Goal: Task Accomplishment & Management: Use online tool/utility

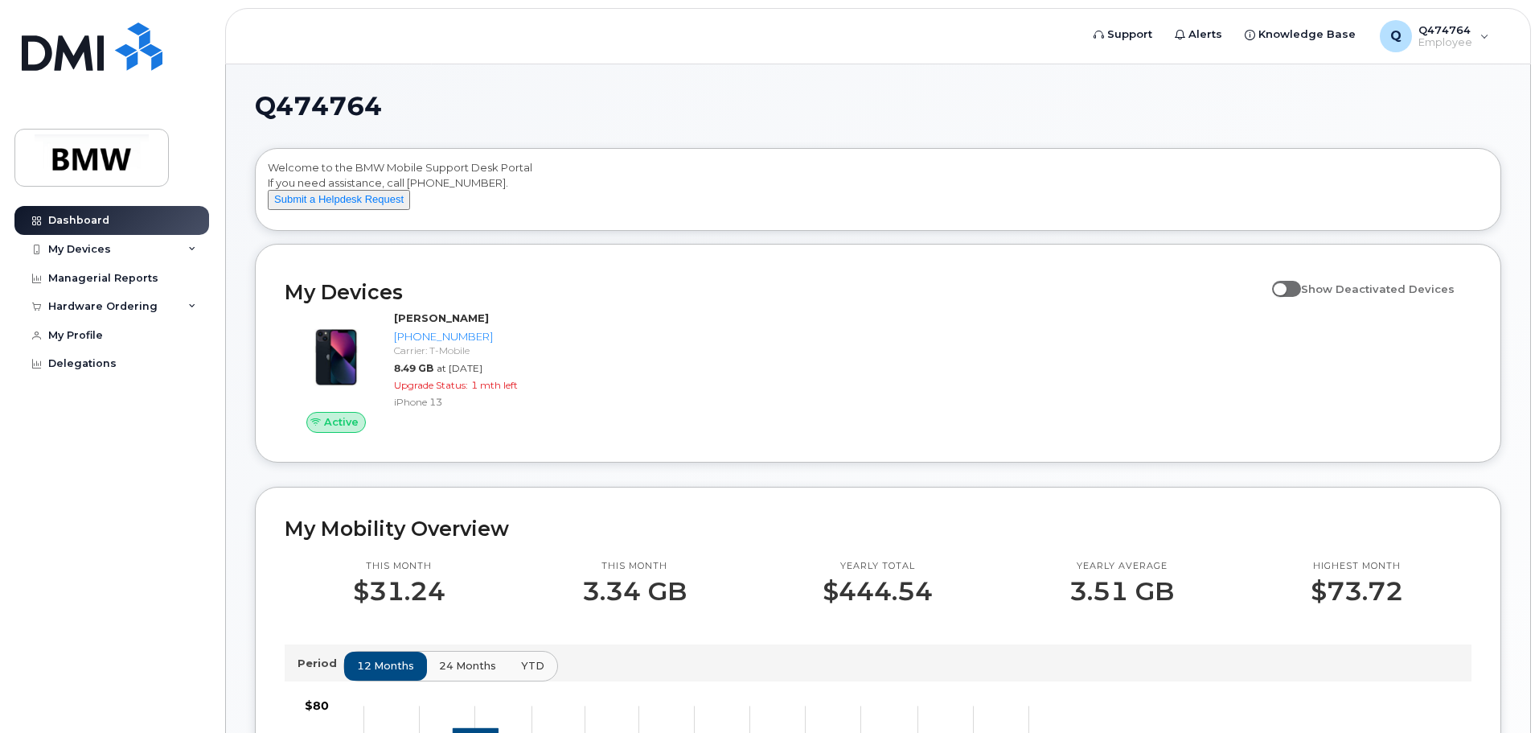
scroll to position [402, 0]
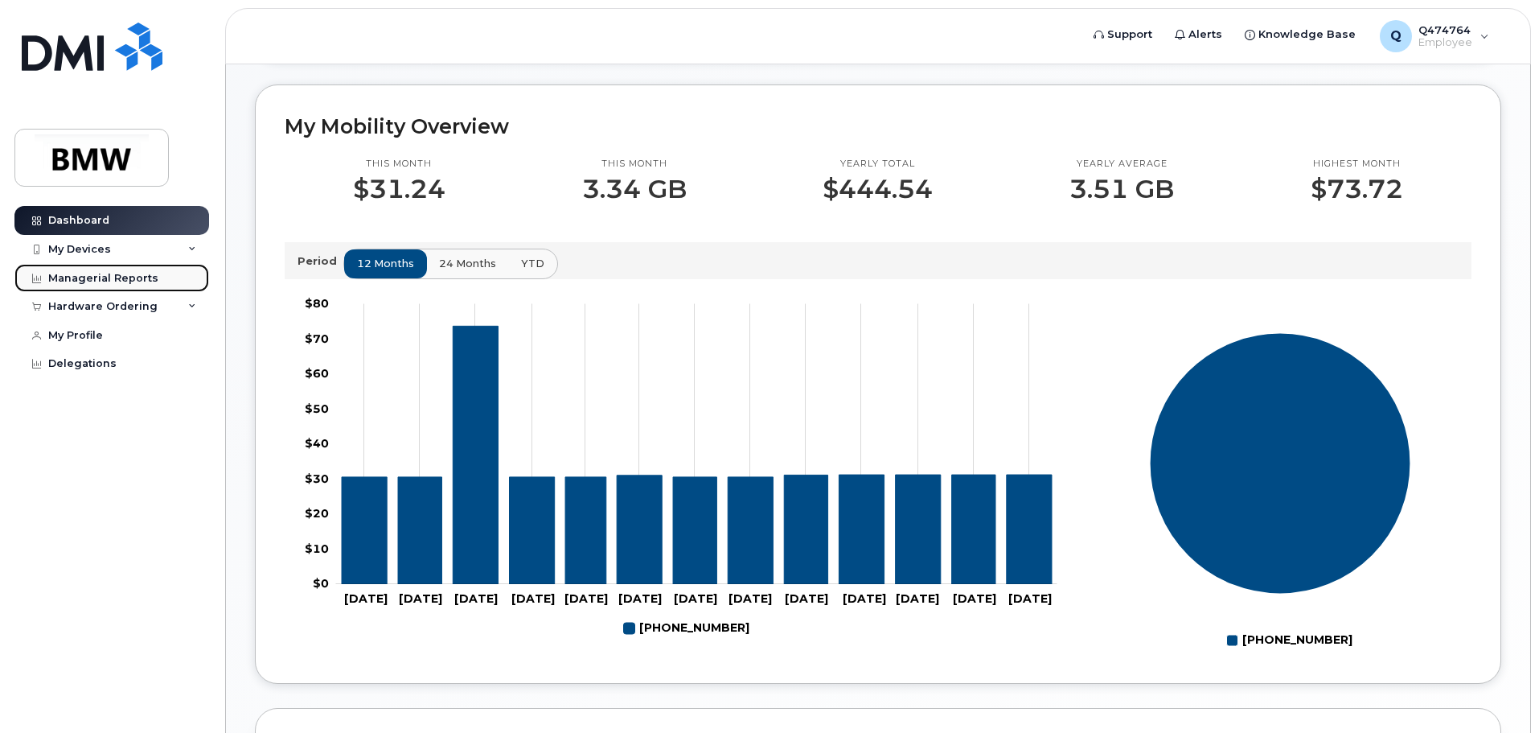
drag, startPoint x: 0, startPoint y: 0, endPoint x: 98, endPoint y: 271, distance: 288.2
click at [98, 272] on div "Managerial Reports" at bounding box center [103, 278] width 110 height 13
click at [101, 245] on div "My Devices" at bounding box center [79, 249] width 63 height 13
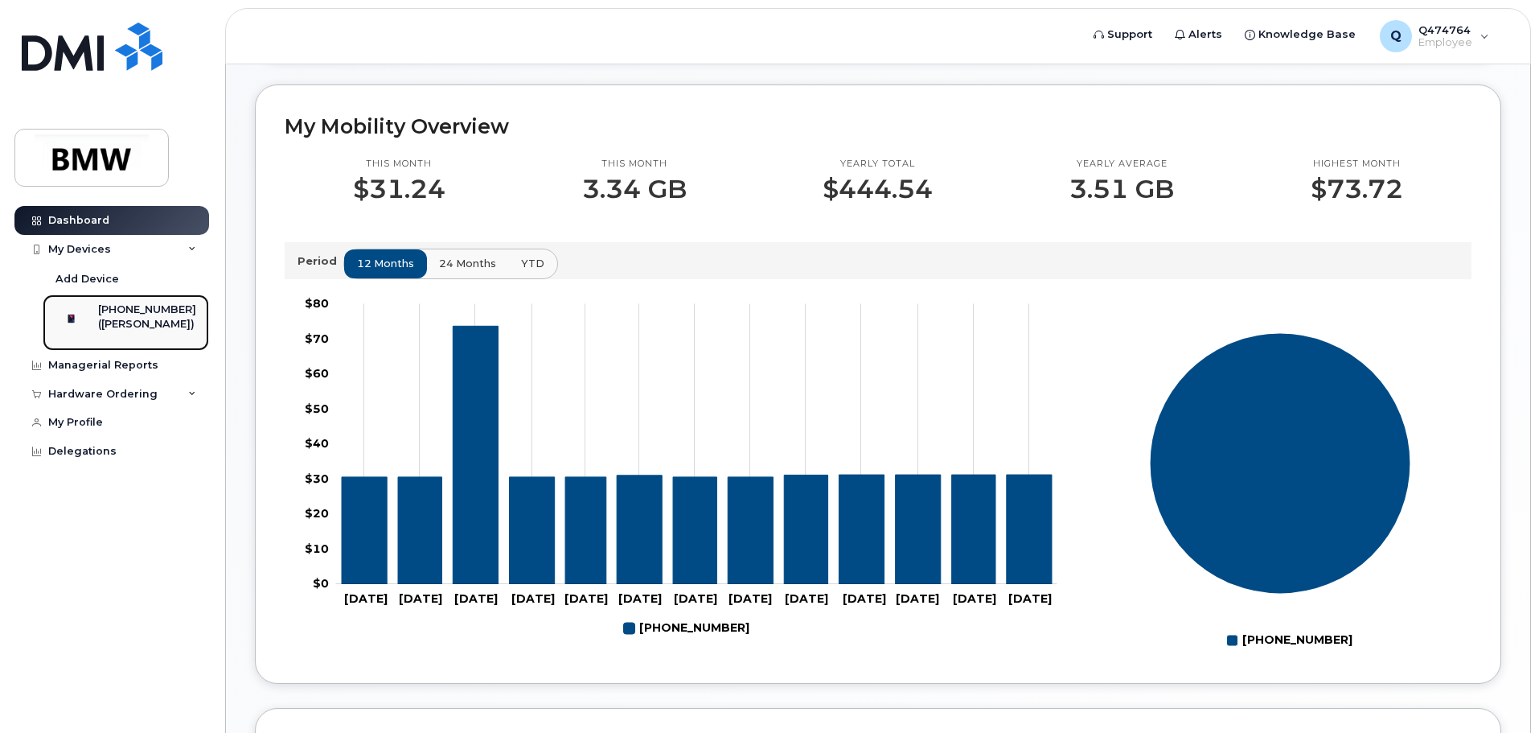
click at [138, 313] on div "[PHONE_NUMBER]" at bounding box center [147, 309] width 98 height 14
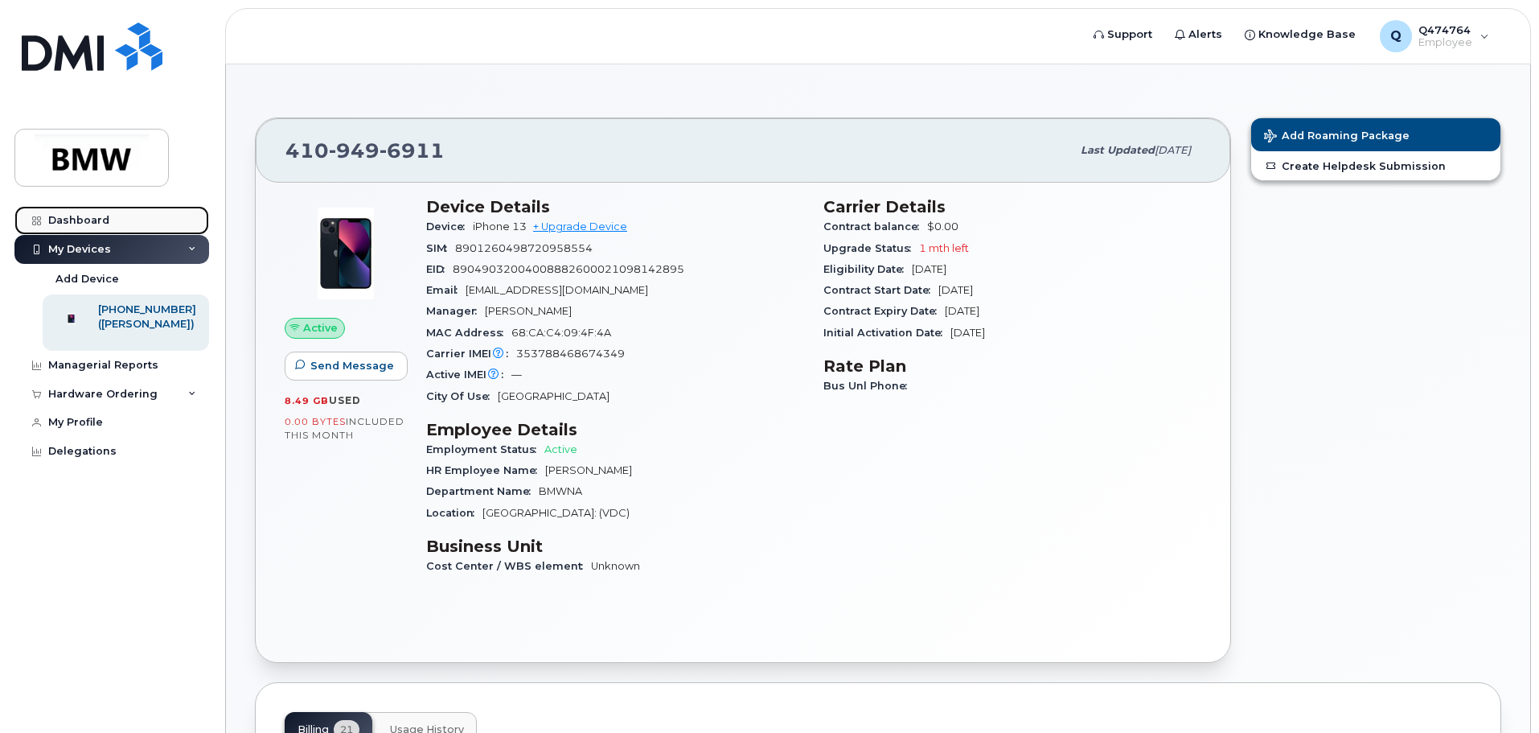
click at [94, 219] on div "Dashboard" at bounding box center [78, 220] width 61 height 13
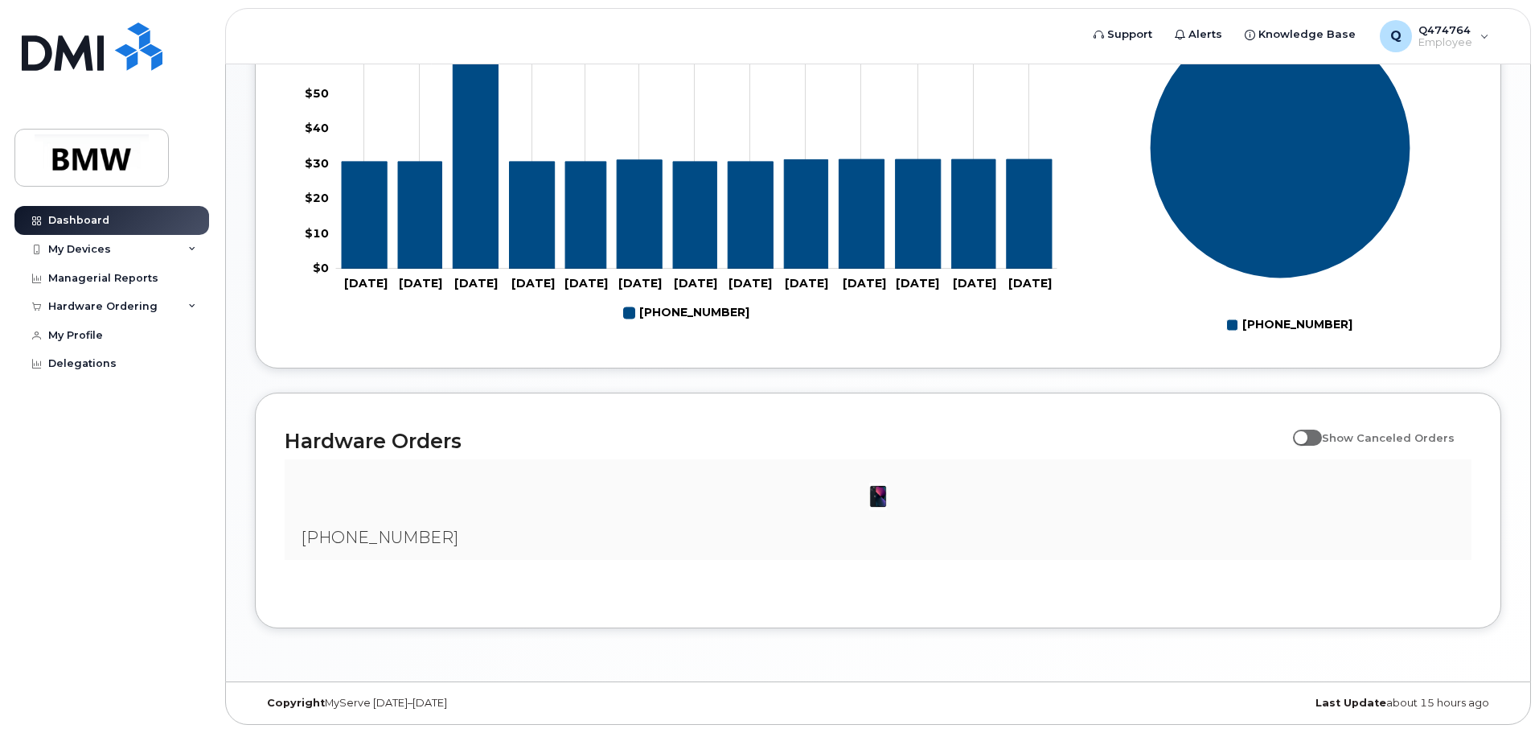
scroll to position [732, 0]
click at [92, 302] on div "Hardware Ordering" at bounding box center [102, 306] width 109 height 13
click at [86, 336] on div "My Orders" at bounding box center [84, 336] width 58 height 14
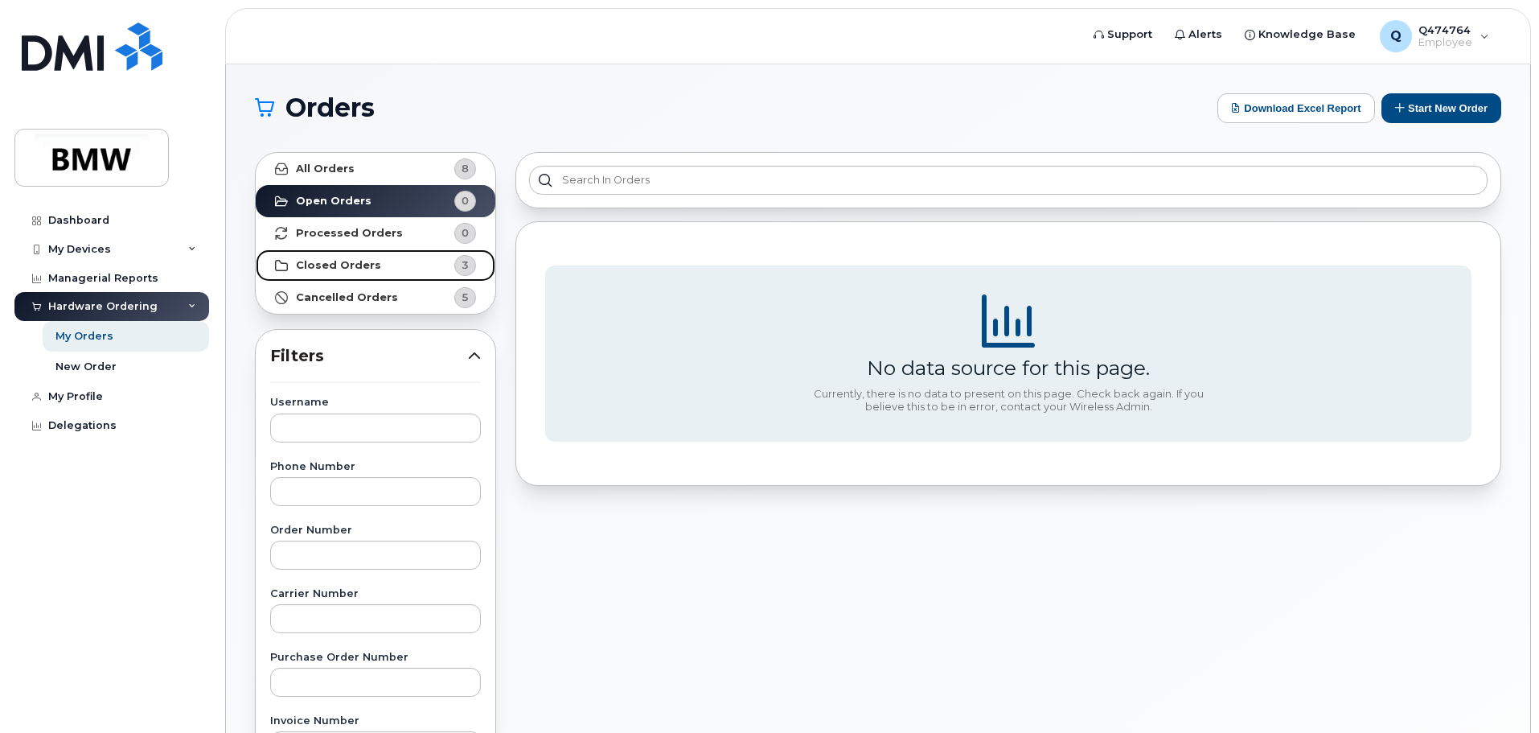
click at [322, 265] on strong "Closed Orders" at bounding box center [338, 265] width 85 height 13
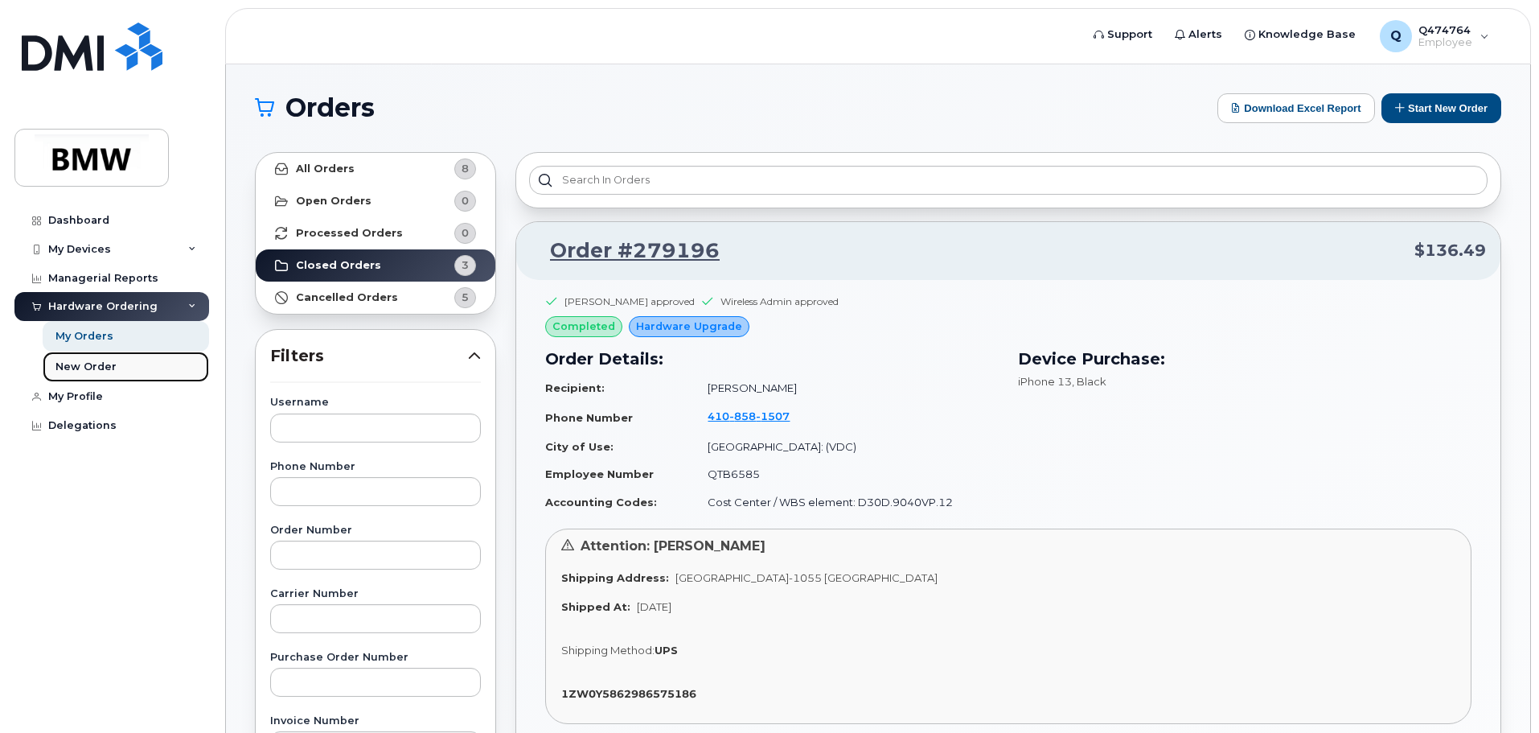
click at [97, 367] on div "New Order" at bounding box center [85, 366] width 61 height 14
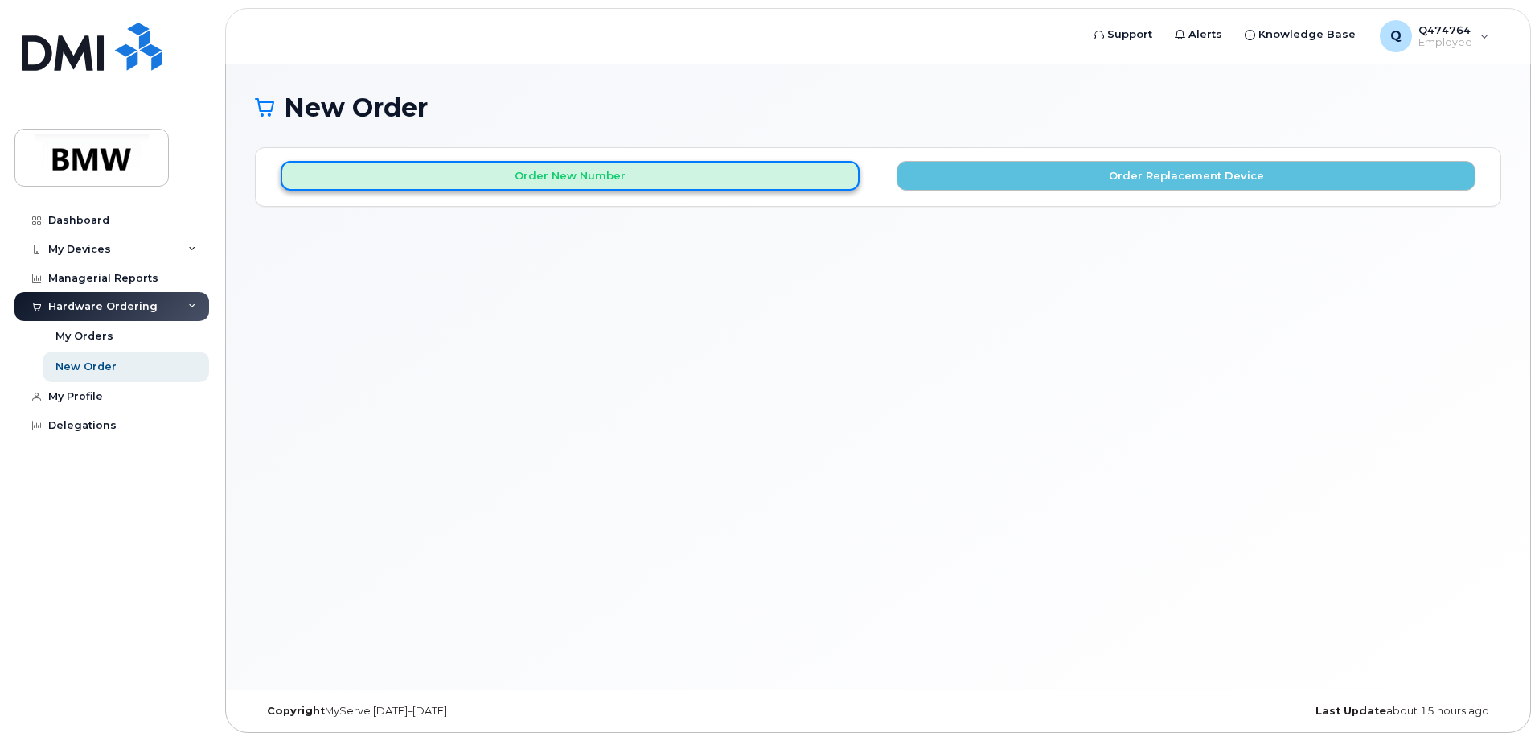
click at [620, 177] on button "Order New Number" at bounding box center [570, 176] width 579 height 30
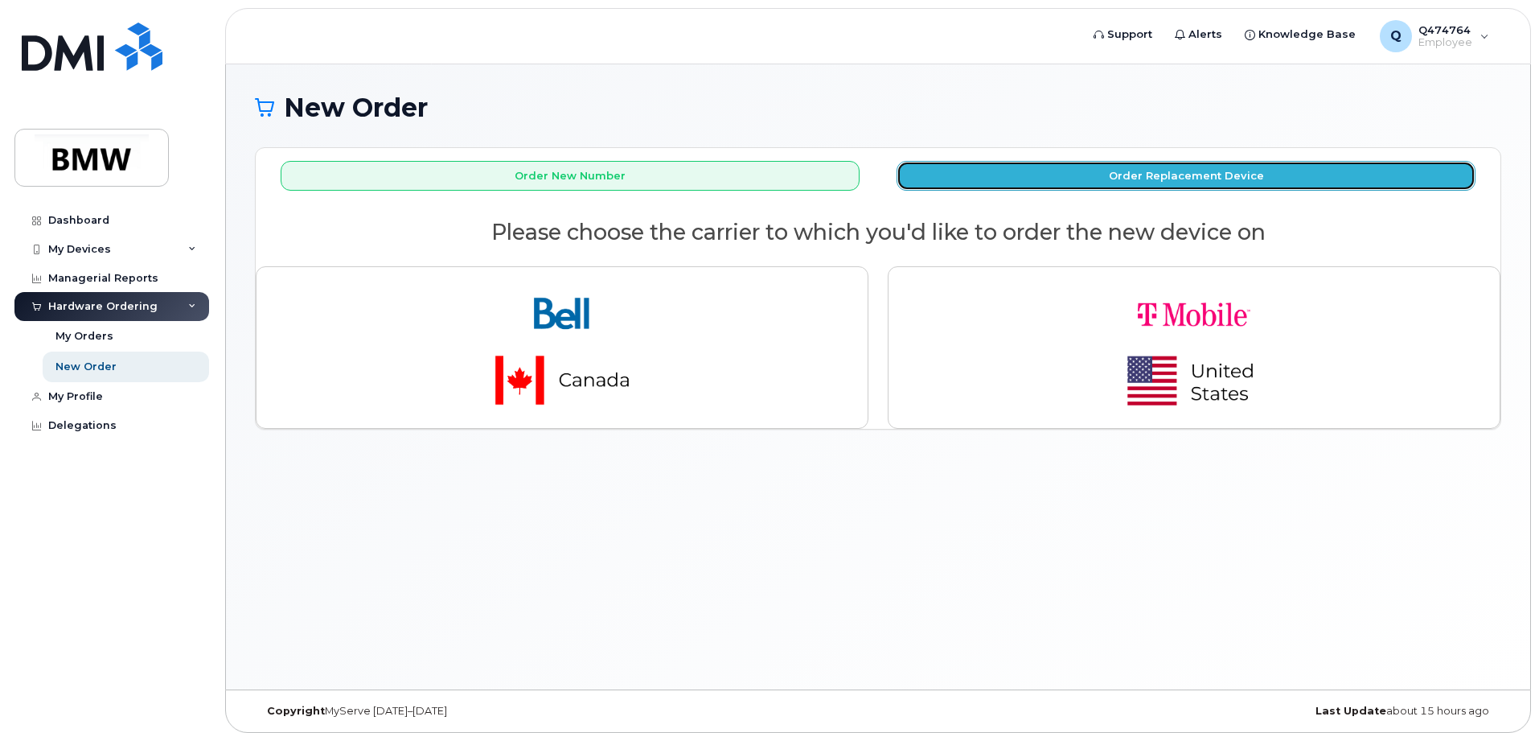
click at [1222, 182] on button "Order Replacement Device" at bounding box center [1186, 176] width 579 height 30
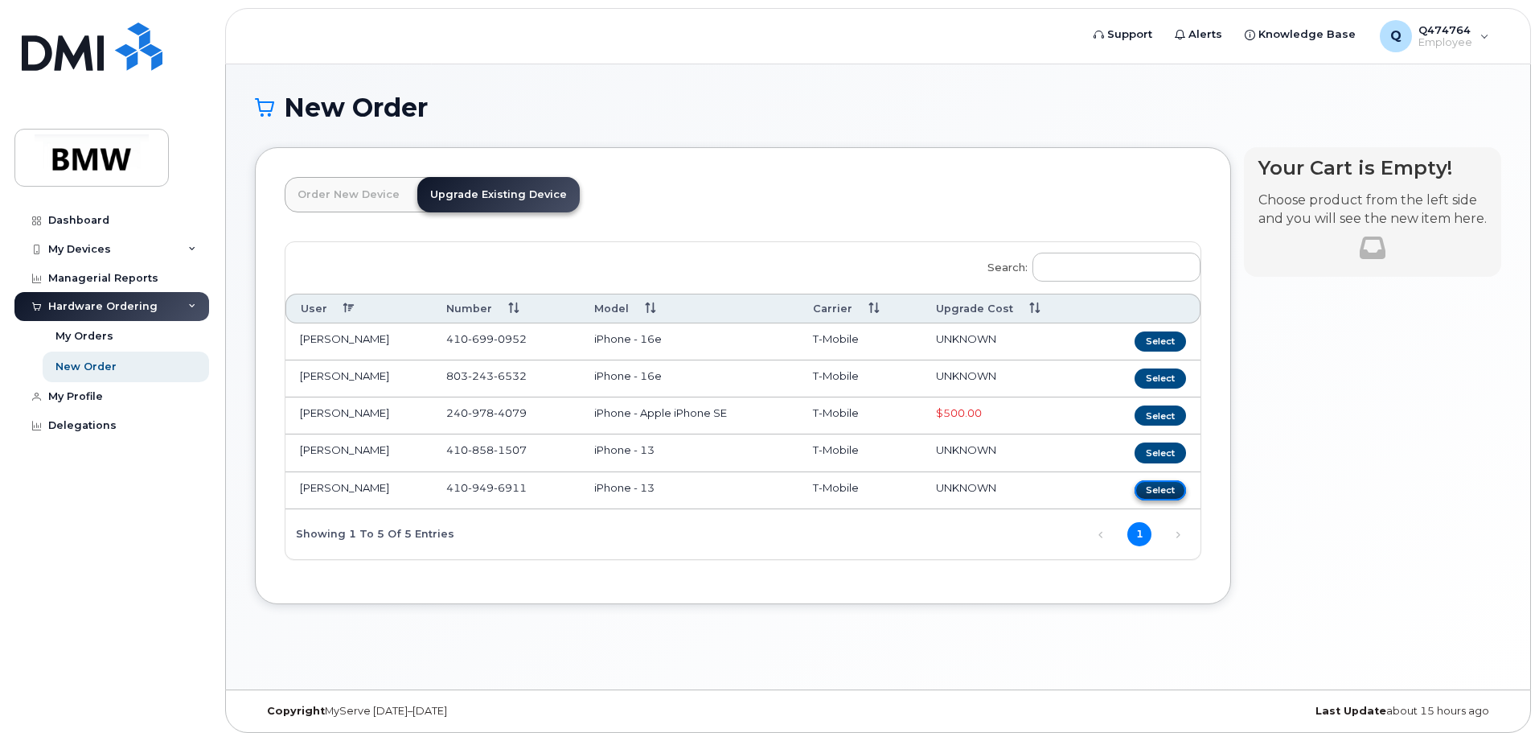
click at [1166, 484] on button "Select" at bounding box center [1160, 490] width 51 height 20
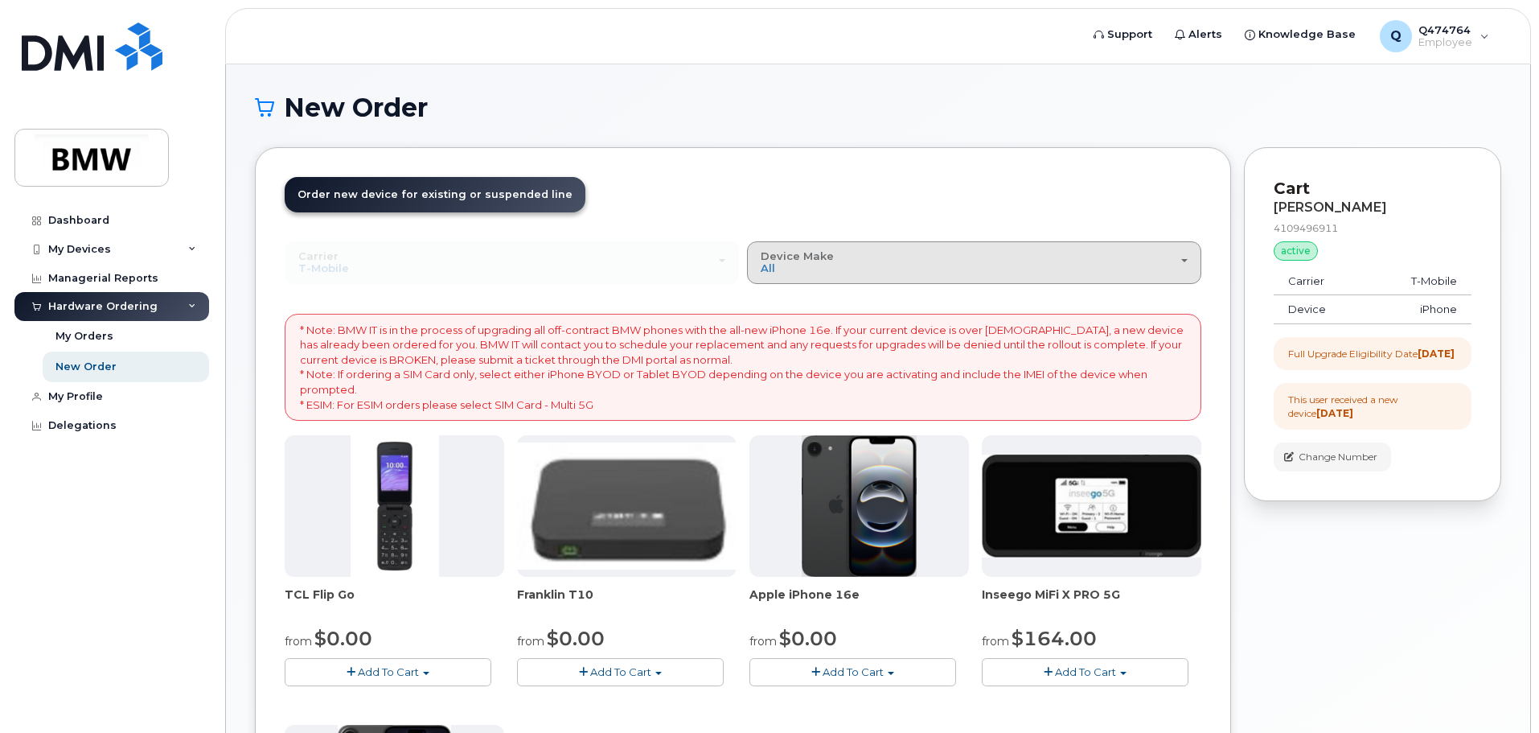
click at [795, 258] on span "Device Make" at bounding box center [797, 255] width 73 height 13
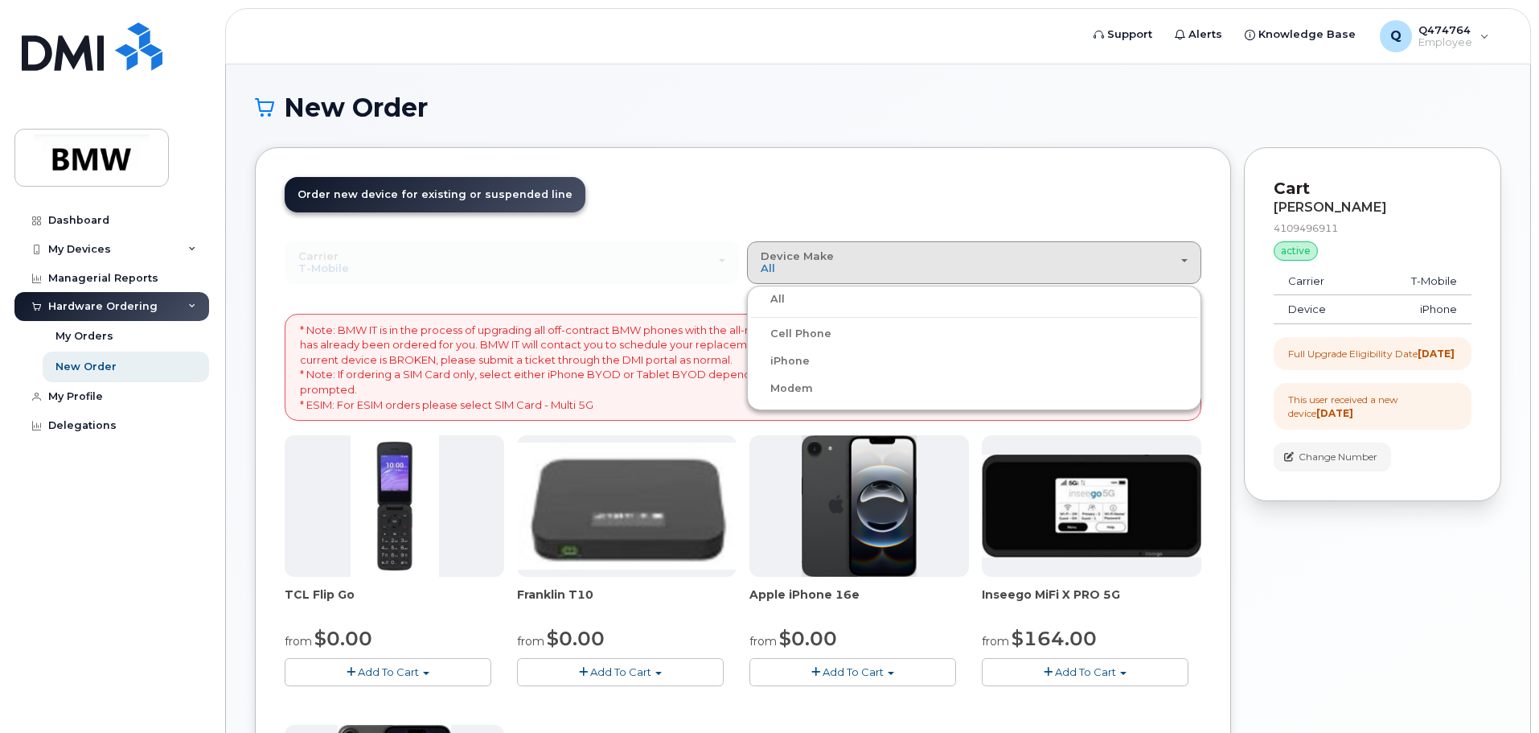
click at [716, 169] on div "Order New Device Upgrade Existing Device Order new device and new line Order ne…" at bounding box center [743, 614] width 976 height 935
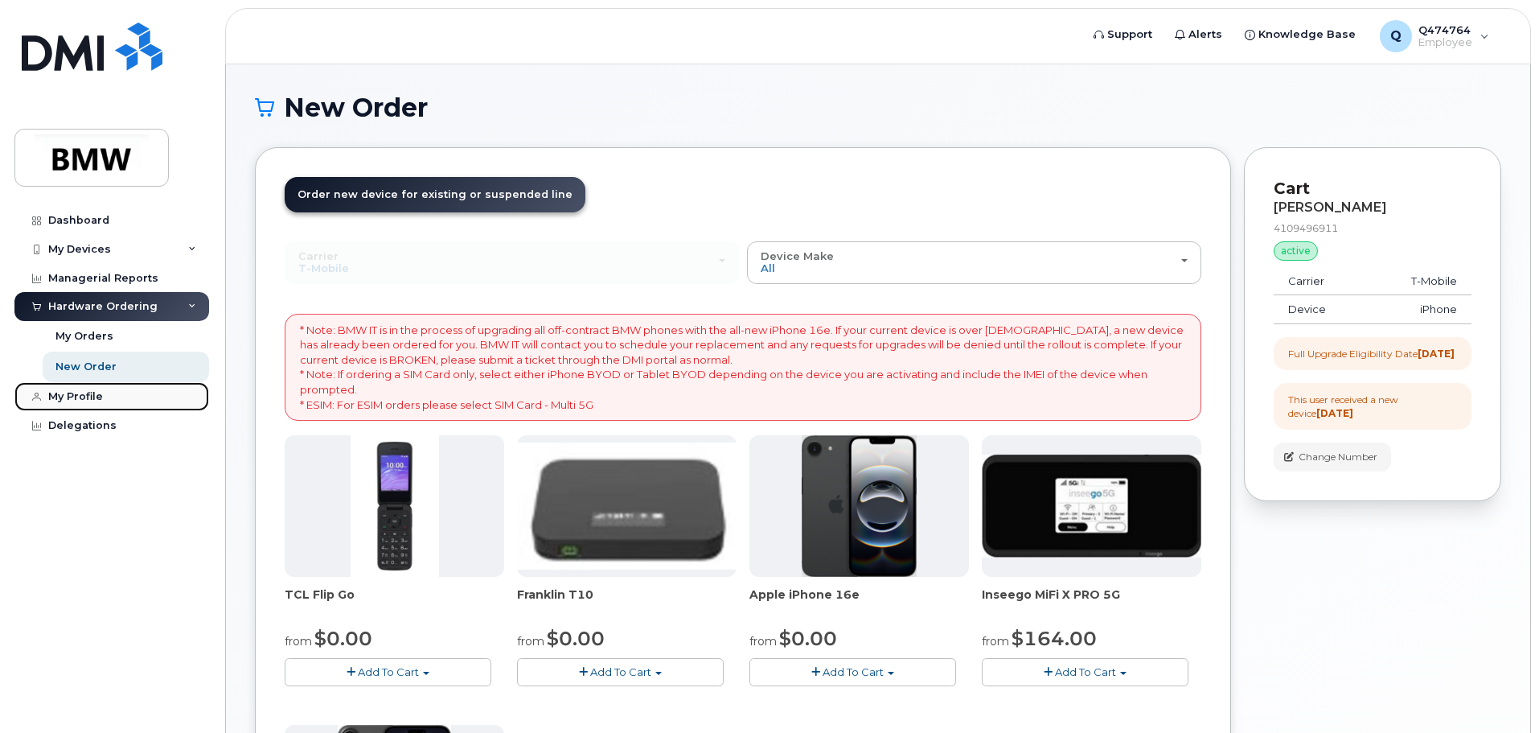
drag, startPoint x: 84, startPoint y: 394, endPoint x: 101, endPoint y: 384, distance: 20.2
click at [84, 395] on div "My Profile" at bounding box center [75, 396] width 55 height 13
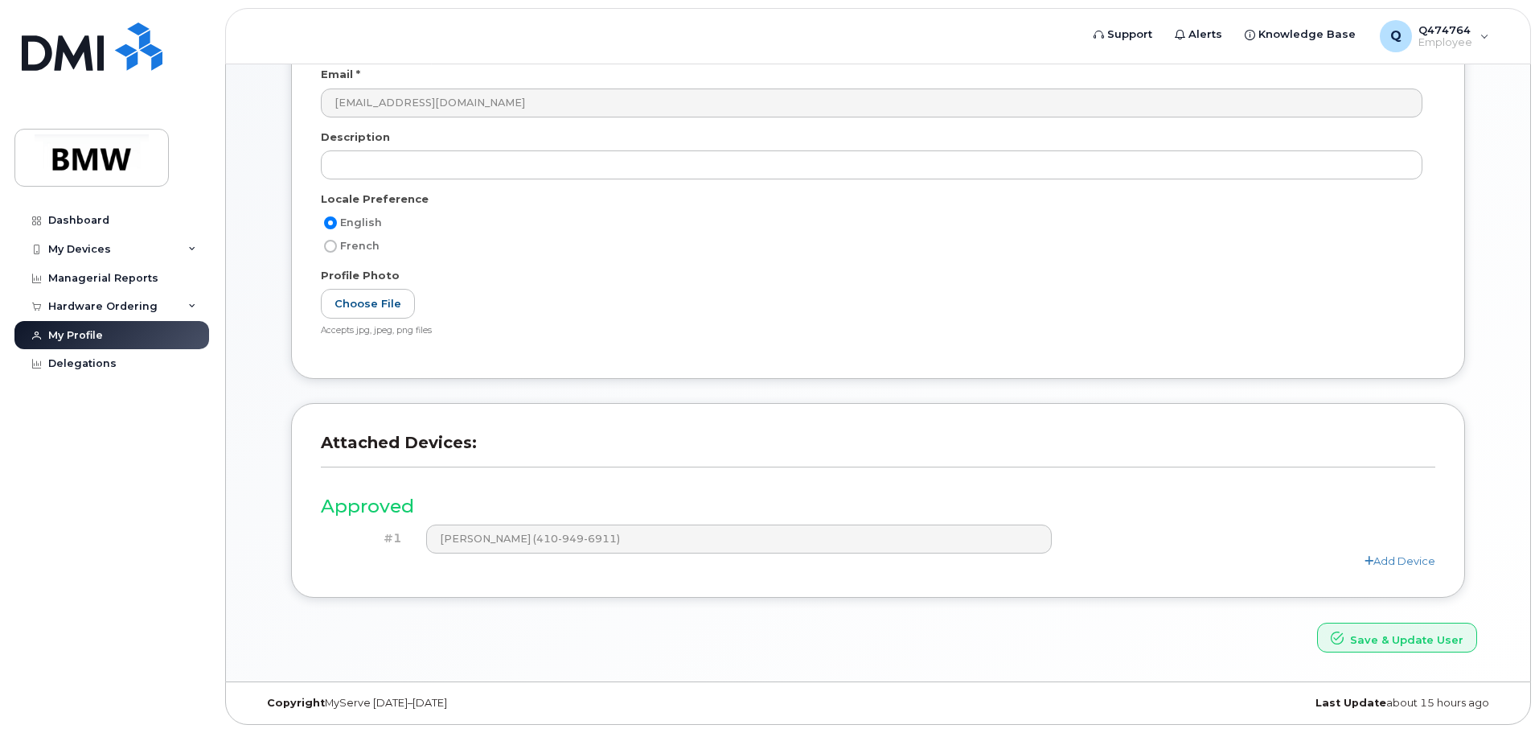
scroll to position [88, 0]
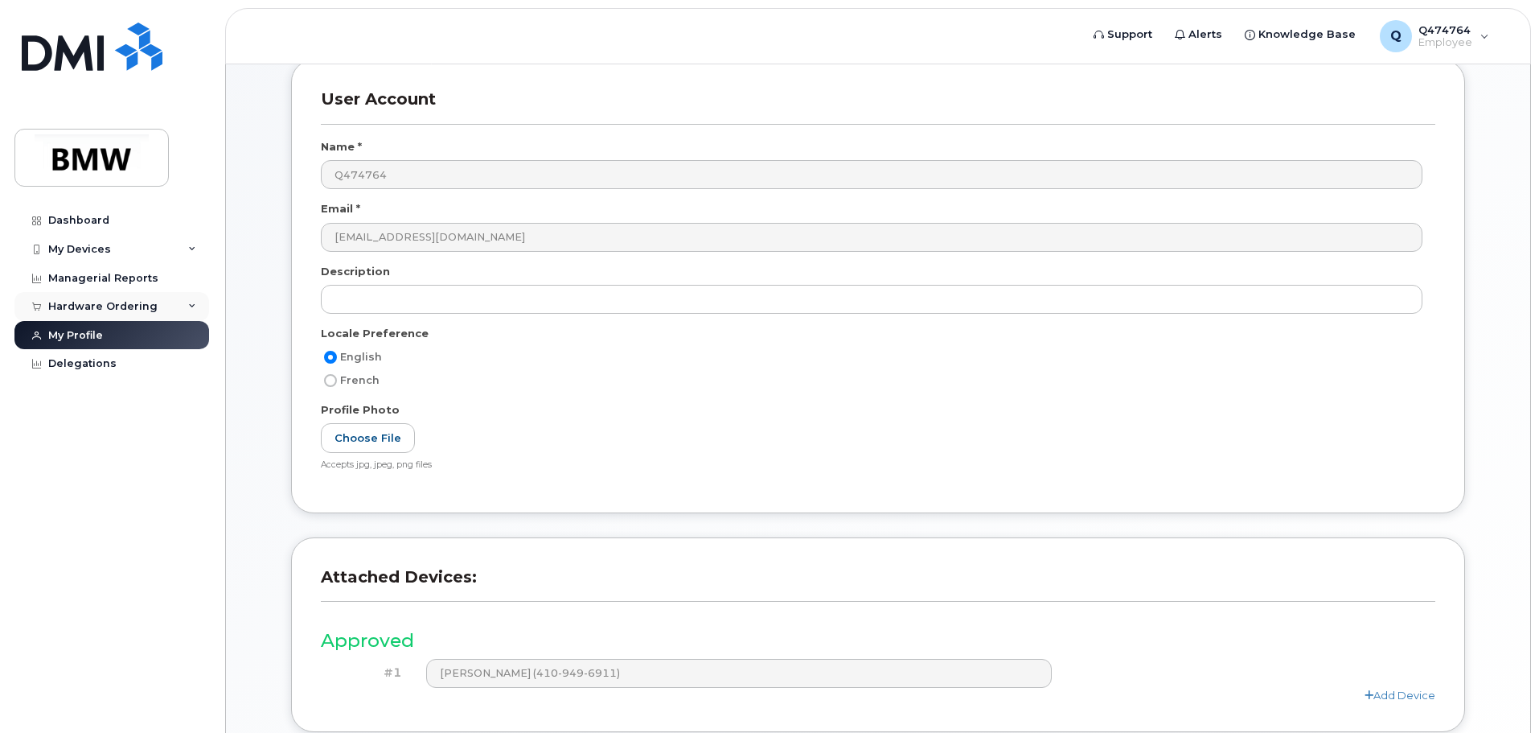
click at [122, 299] on div "Hardware Ordering" at bounding box center [111, 306] width 195 height 29
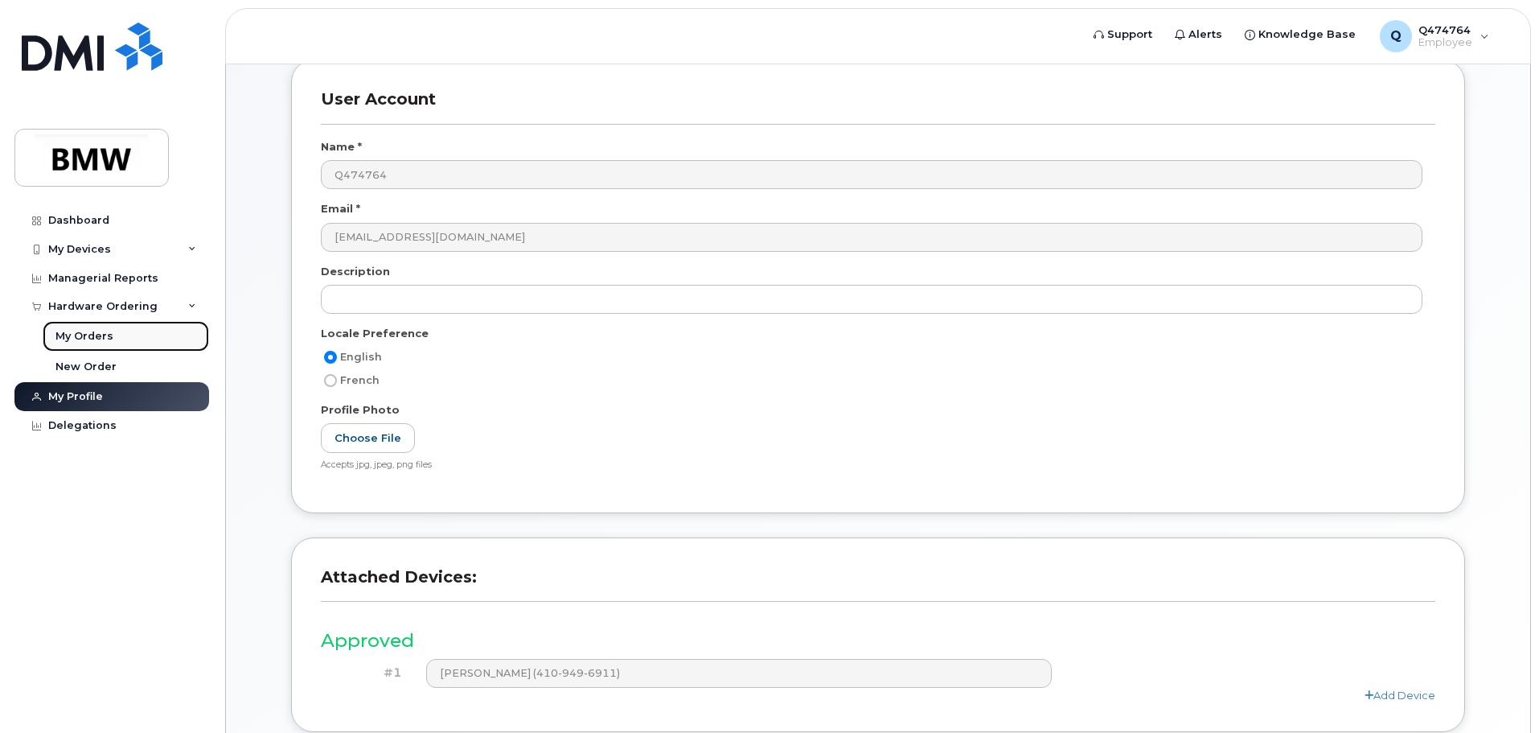
click at [105, 332] on div "My Orders" at bounding box center [84, 336] width 58 height 14
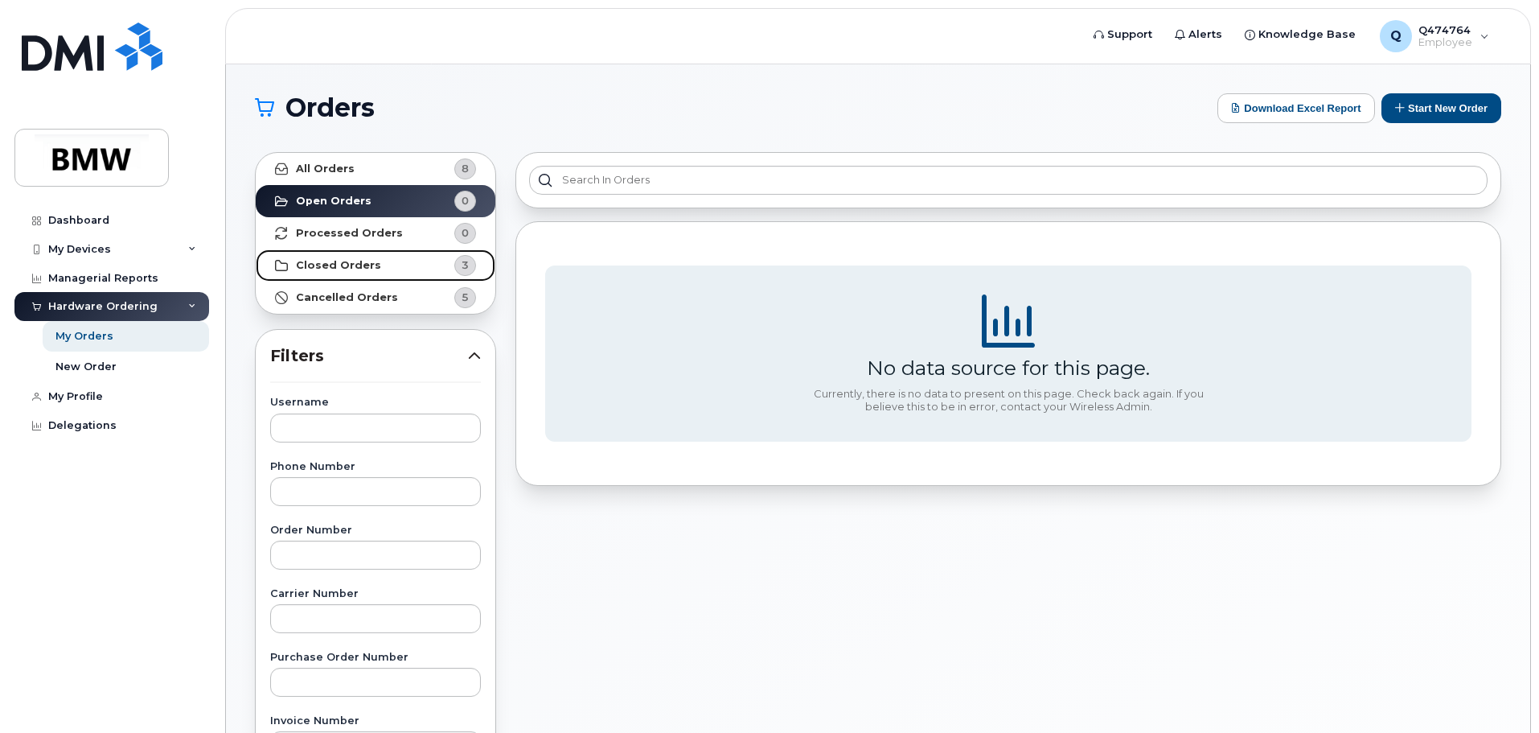
click at [349, 262] on strong "Closed Orders" at bounding box center [338, 265] width 85 height 13
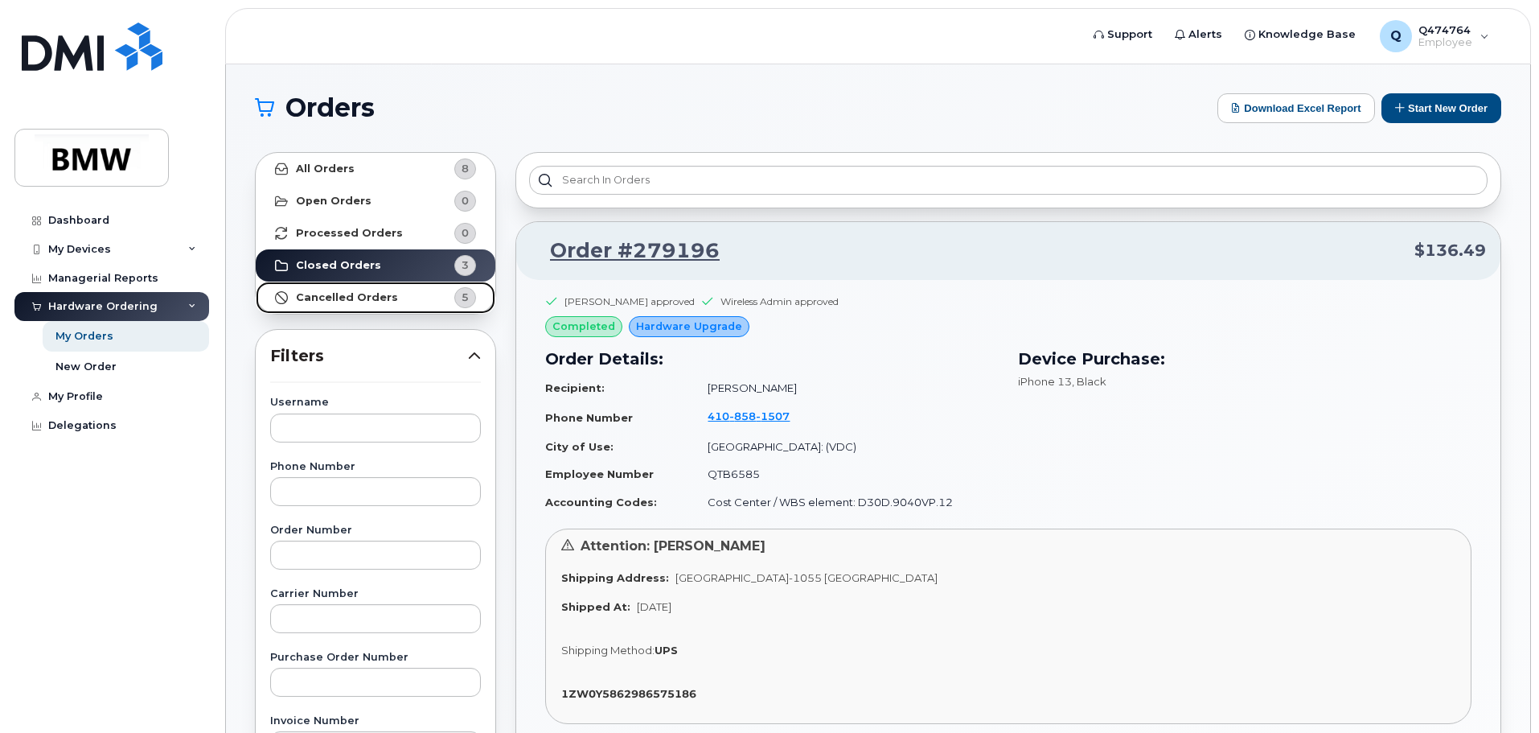
click at [347, 306] on link "Cancelled Orders 5" at bounding box center [376, 297] width 240 height 32
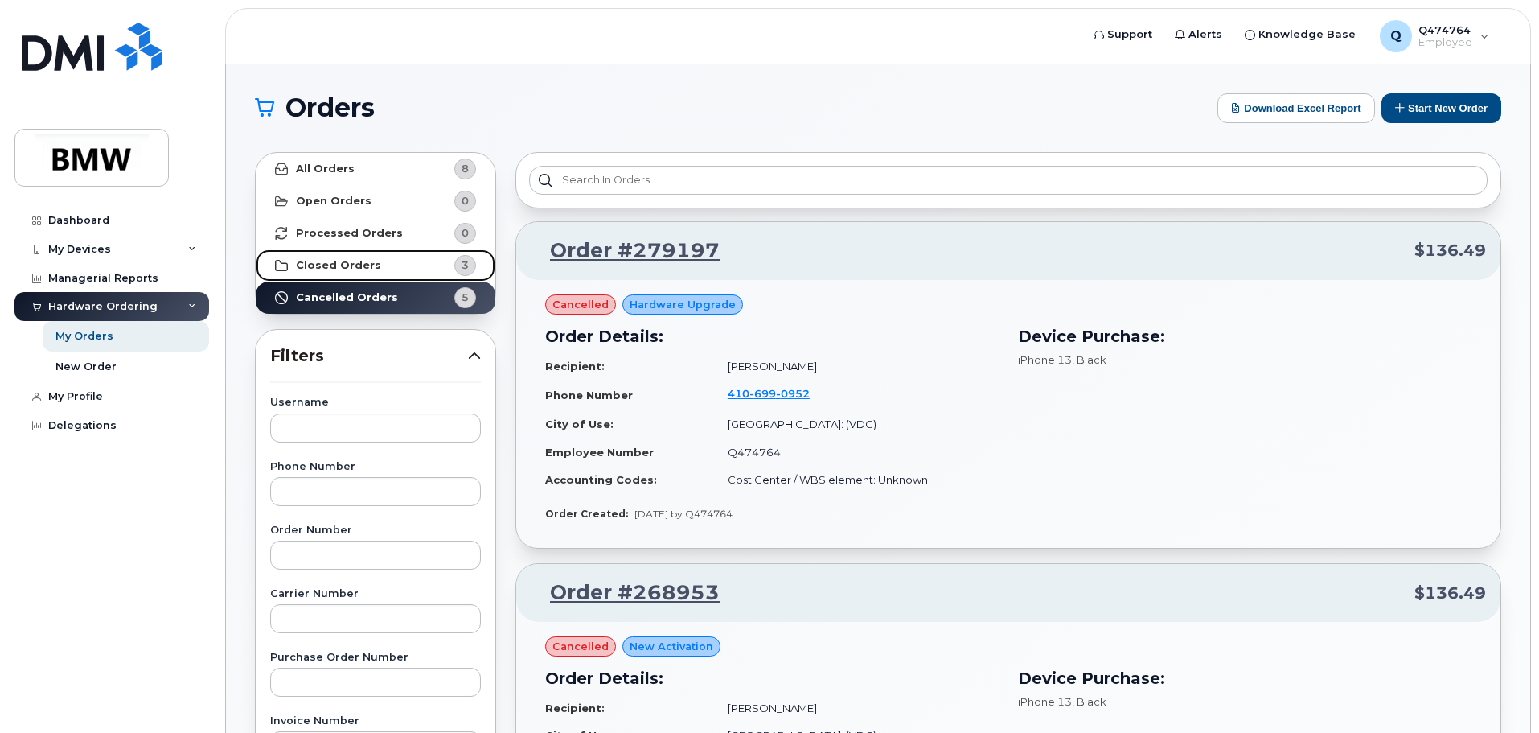
click at [366, 269] on strong "Closed Orders" at bounding box center [338, 265] width 85 height 13
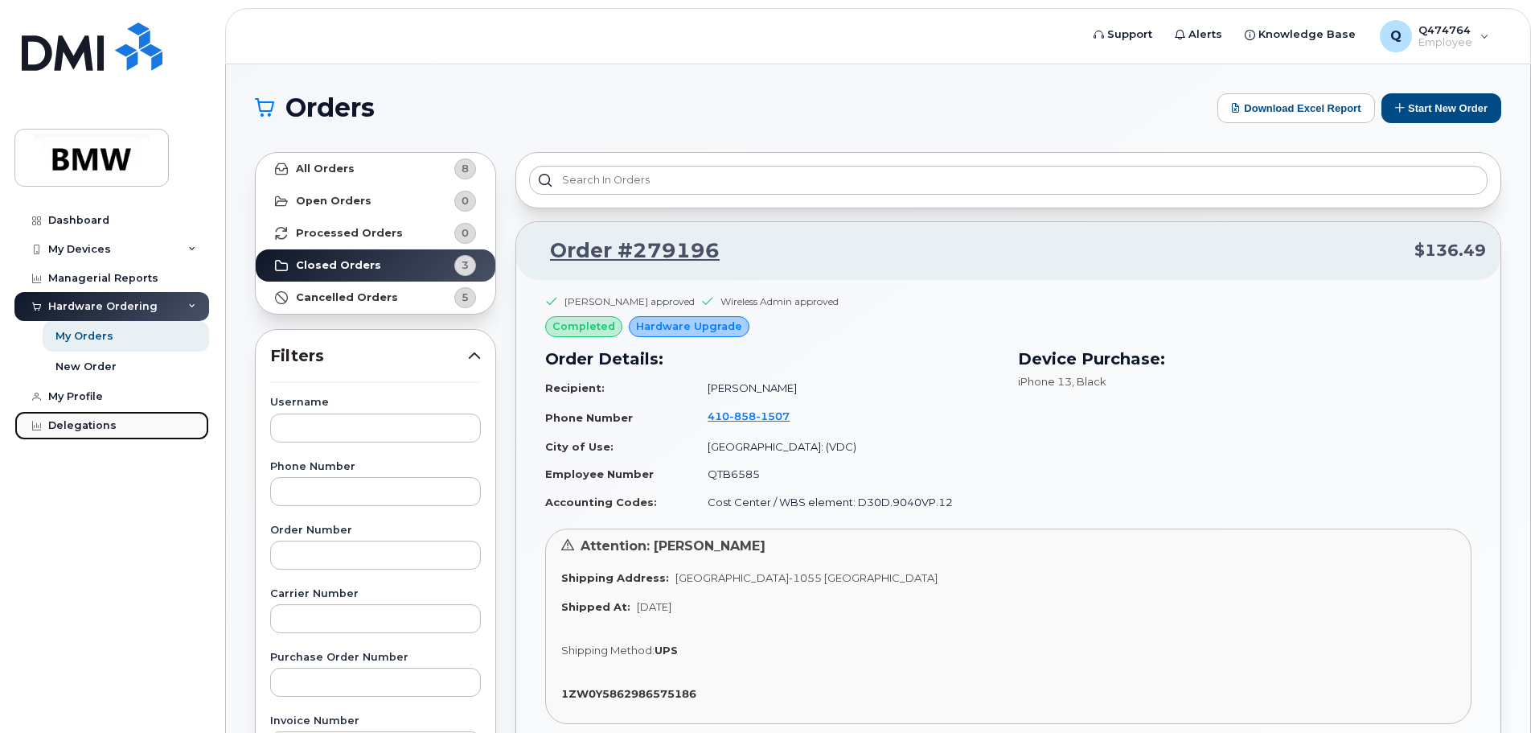
click at [81, 423] on div "Delegations" at bounding box center [82, 425] width 68 height 13
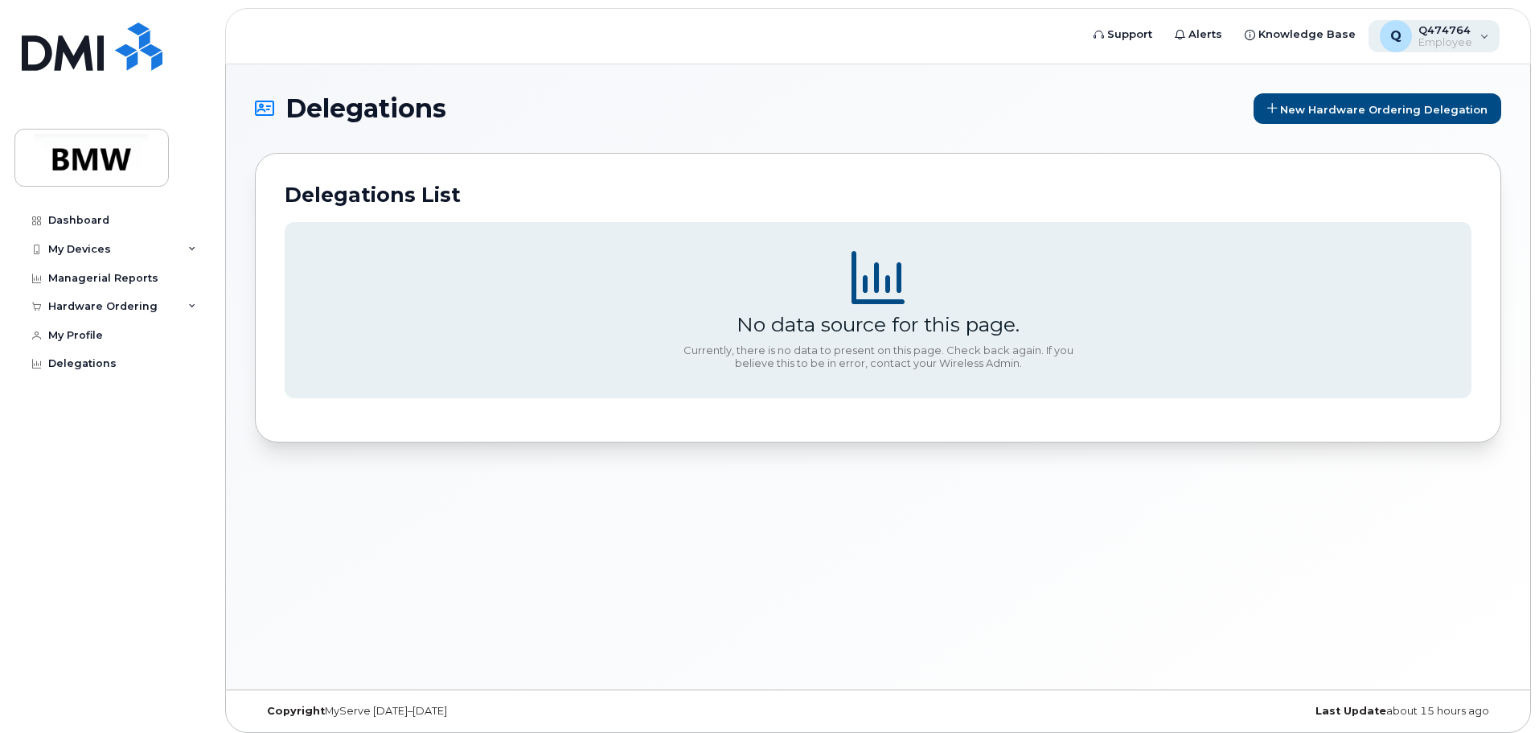
click at [1491, 33] on div "Q Q474764 Employee" at bounding box center [1435, 36] width 132 height 32
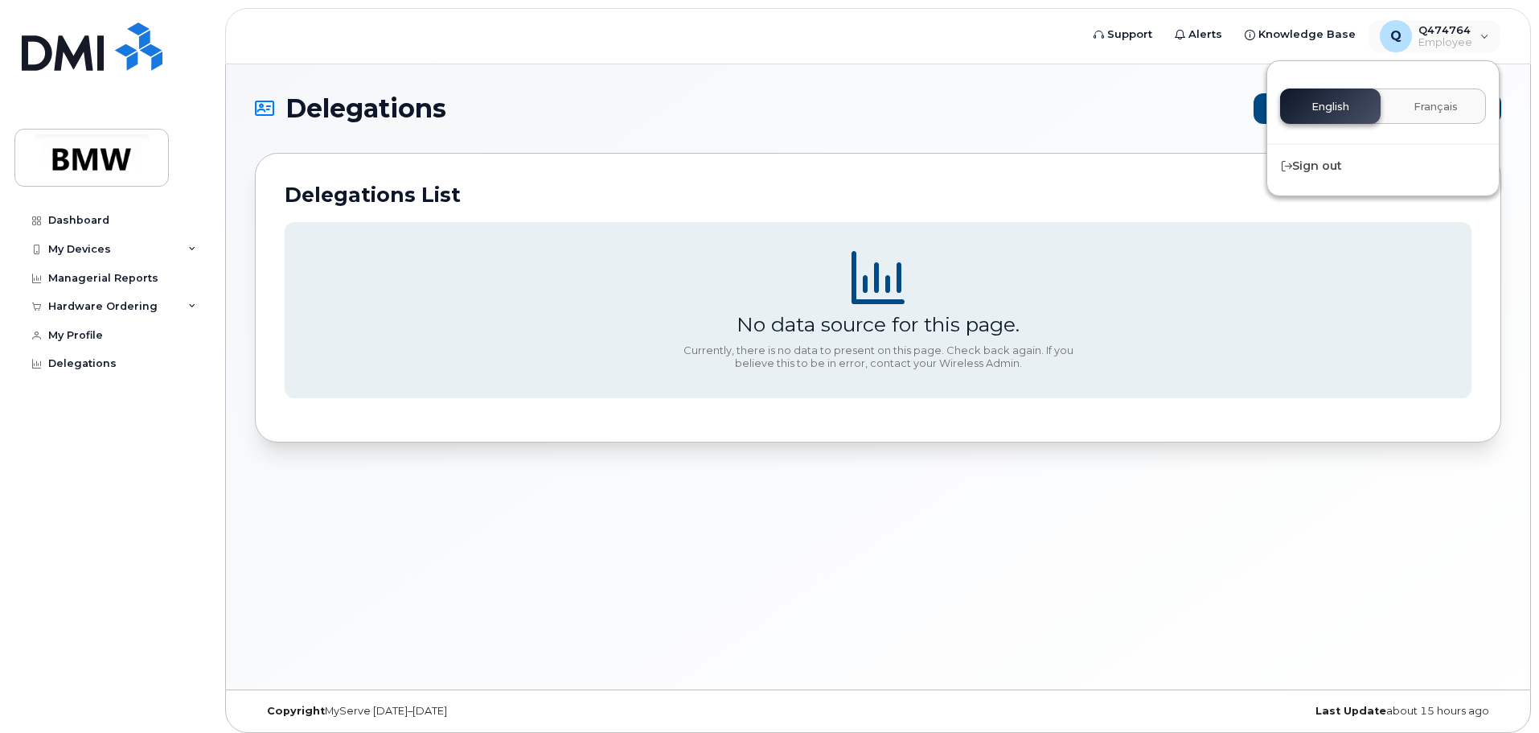
click at [1117, 113] on h1 "Delegations" at bounding box center [750, 109] width 991 height 26
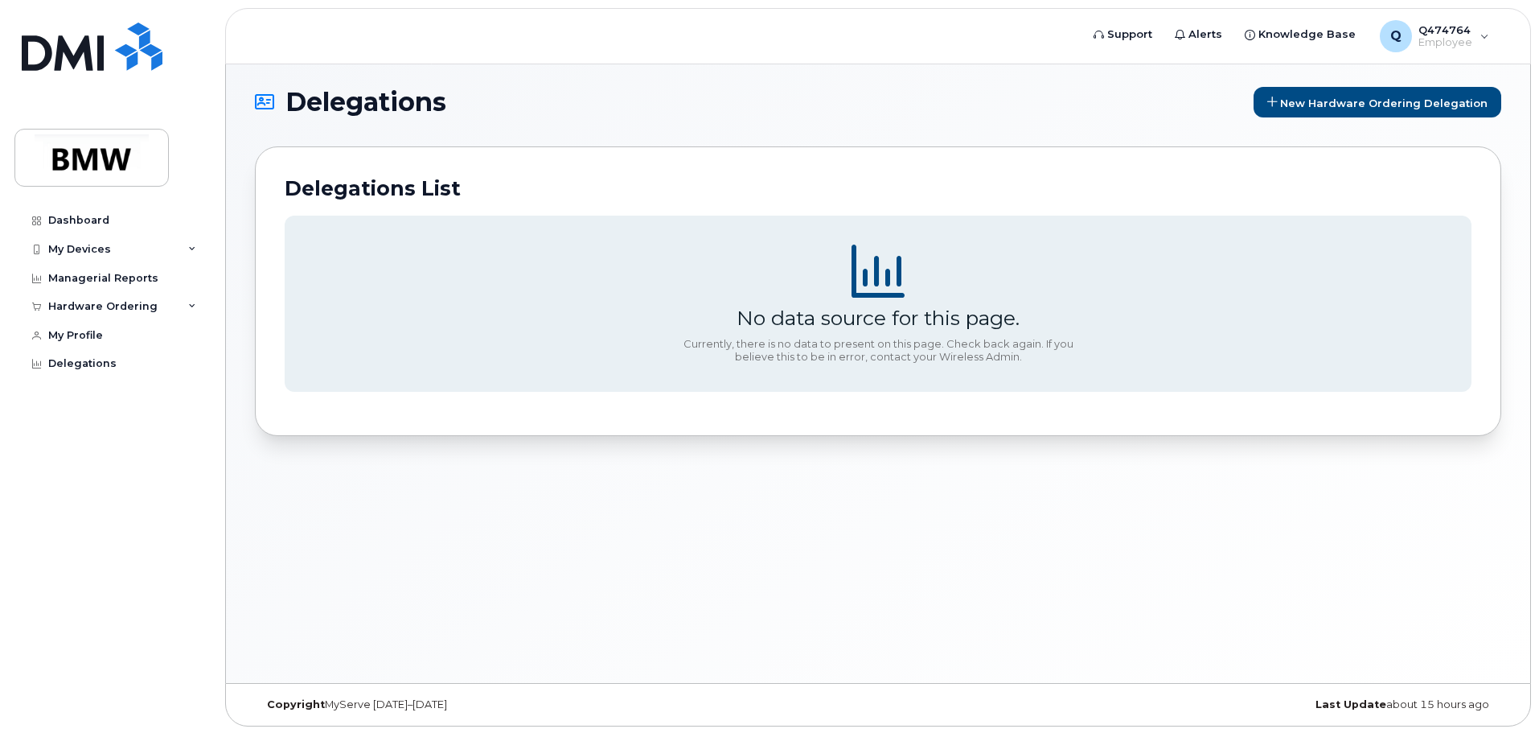
scroll to position [8, 0]
